Goal: Information Seeking & Learning: Learn about a topic

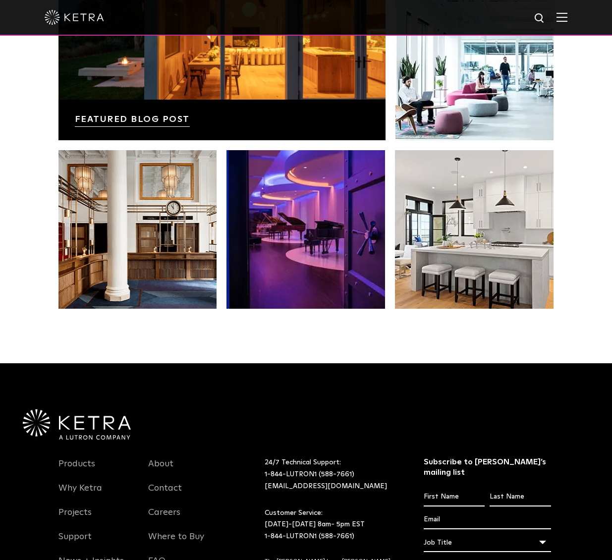
scroll to position [2032, 0]
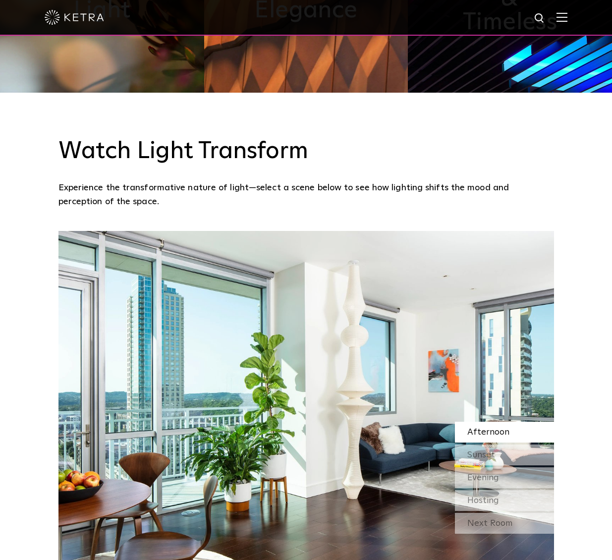
scroll to position [892, 0]
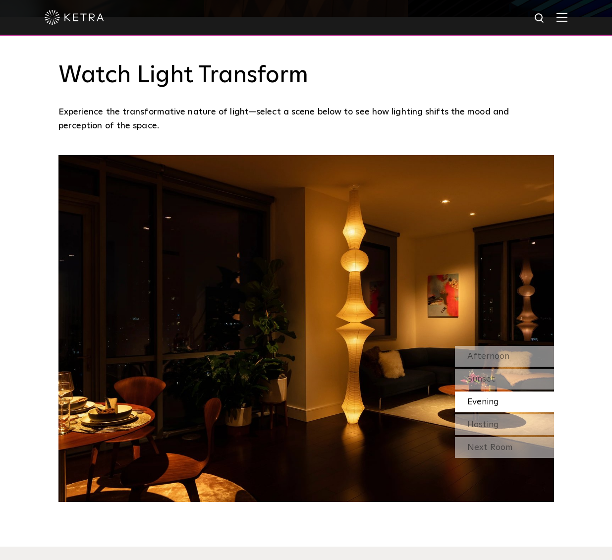
drag, startPoint x: 238, startPoint y: 228, endPoint x: 223, endPoint y: 132, distance: 96.7
click at [223, 132] on p "Experience the transformative nature of light—select a scene below to see how l…" at bounding box center [303, 119] width 491 height 28
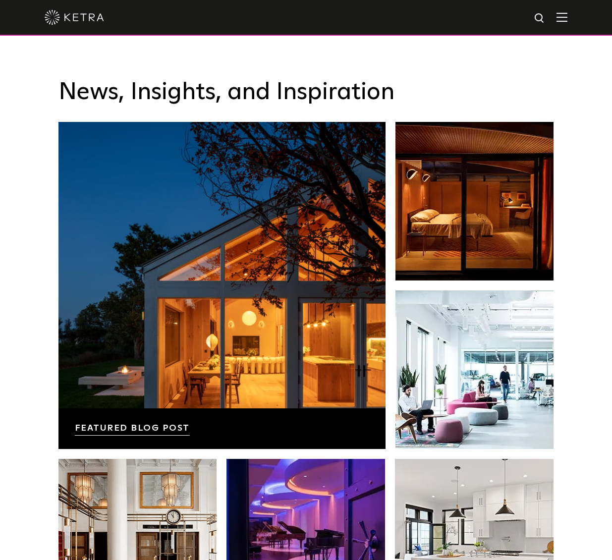
scroll to position [1635, 0]
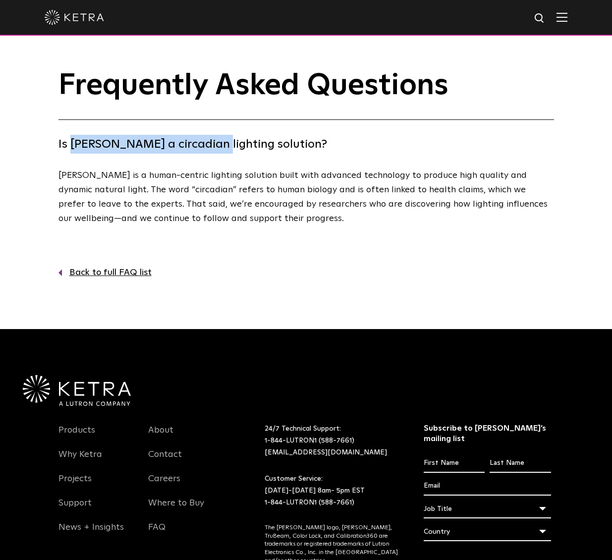
drag, startPoint x: 71, startPoint y: 144, endPoint x: 210, endPoint y: 143, distance: 138.8
click at [210, 143] on h4 "Is [PERSON_NAME] a circadian lighting solution?" at bounding box center [306, 144] width 496 height 19
